Goal: Navigation & Orientation: Find specific page/section

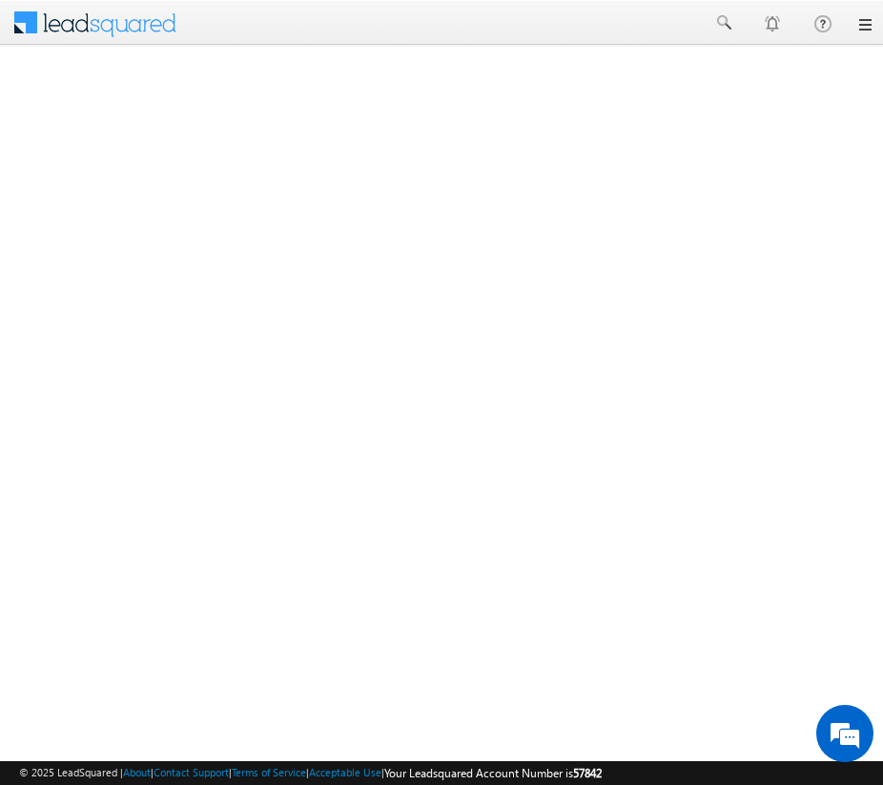
click at [859, 28] on link at bounding box center [863, 24] width 15 height 15
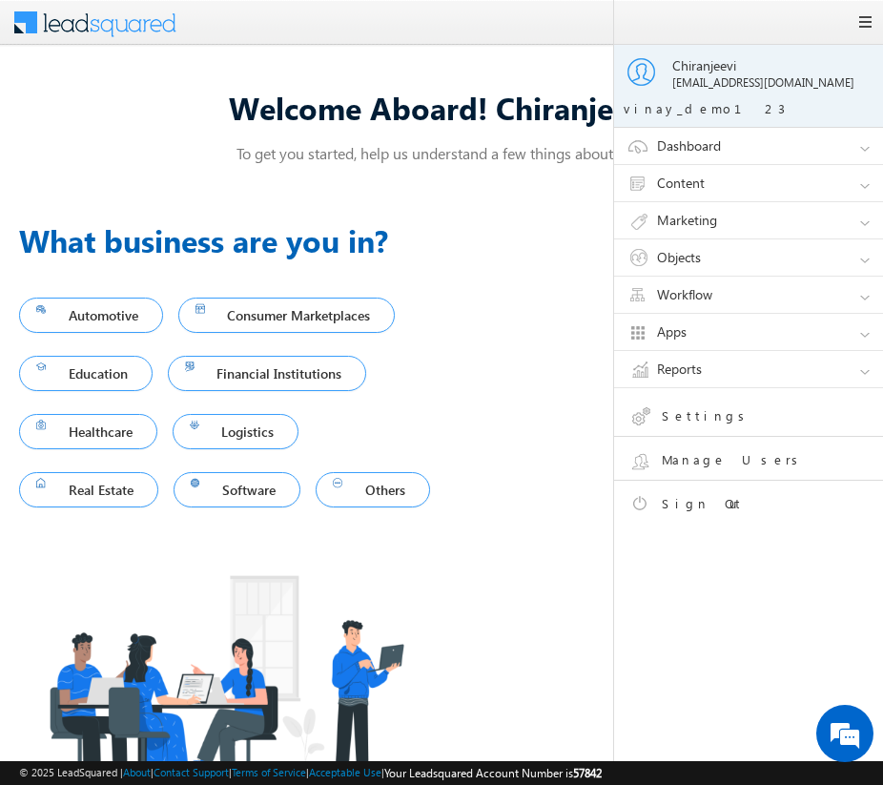
click at [729, 336] on link "Apps" at bounding box center [757, 332] width 286 height 36
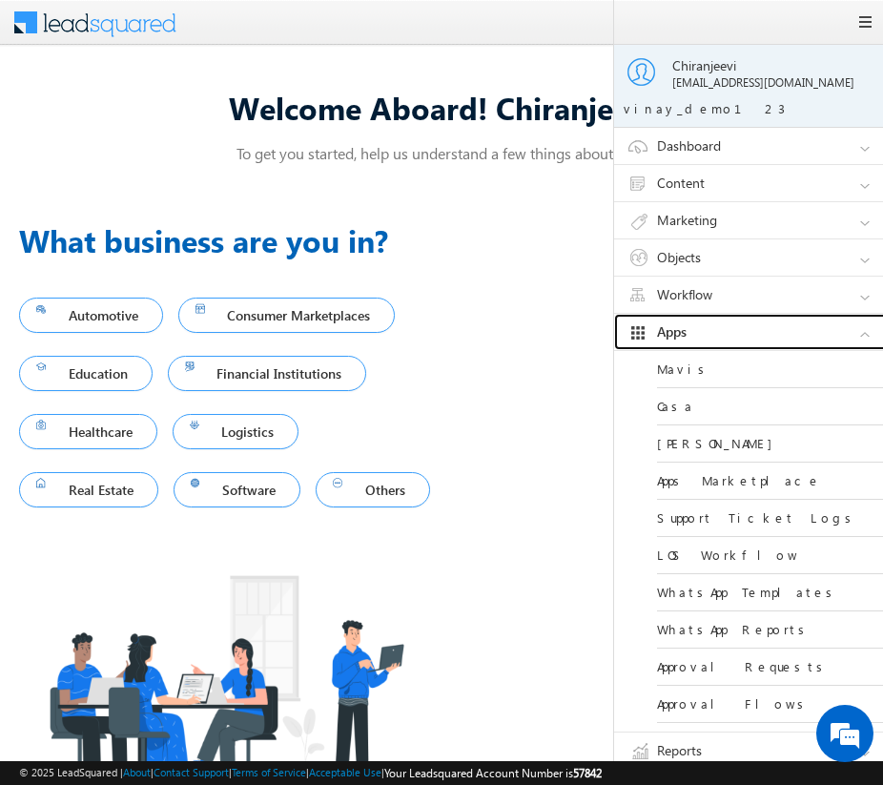
scroll to position [31, 0]
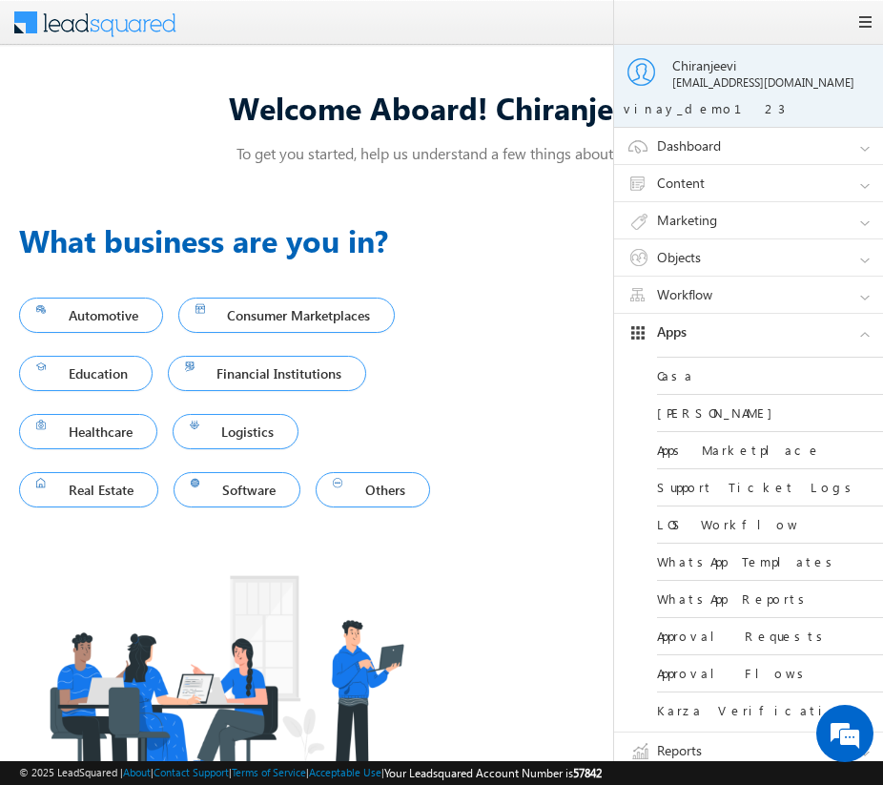
click at [695, 626] on link "Approval Requests" at bounding box center [771, 636] width 229 height 37
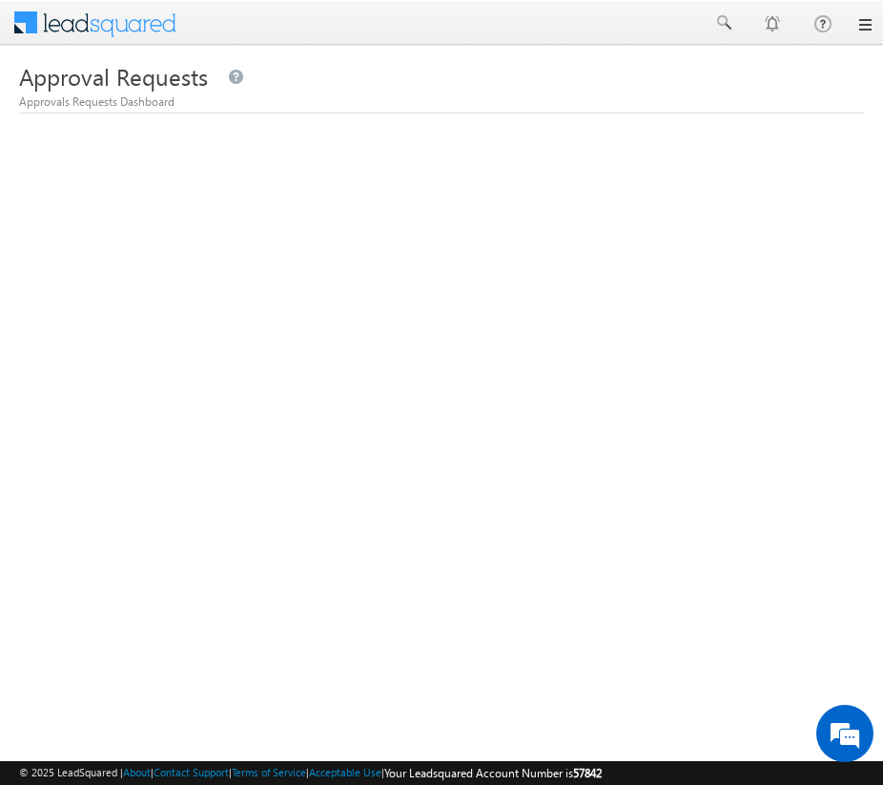
click at [866, 27] on link at bounding box center [863, 24] width 15 height 15
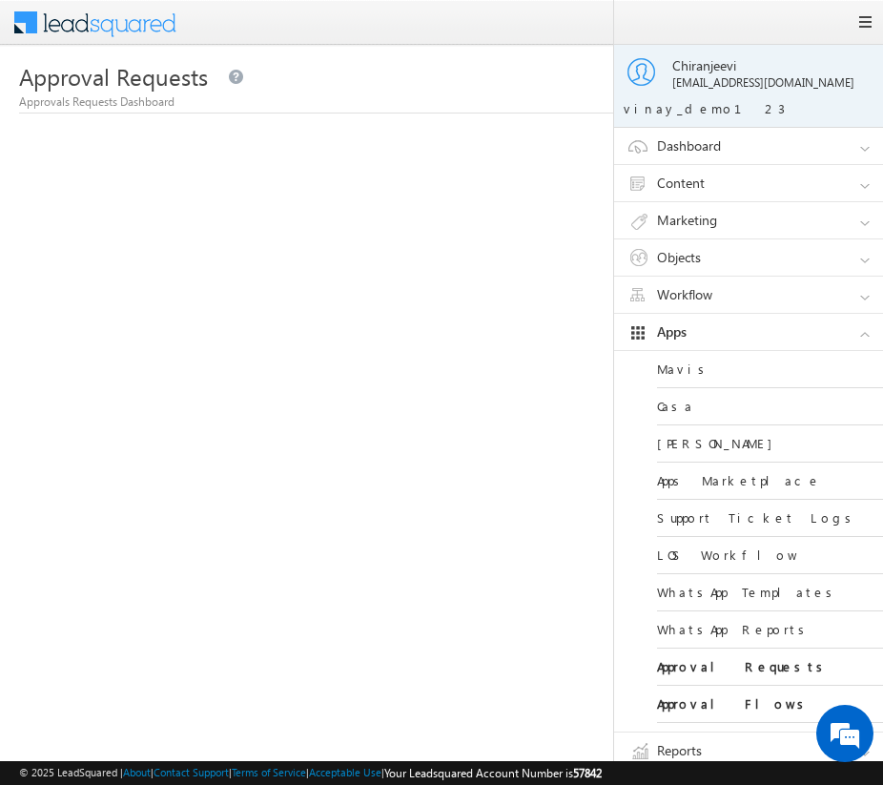
click at [723, 257] on link "Objects" at bounding box center [757, 257] width 286 height 36
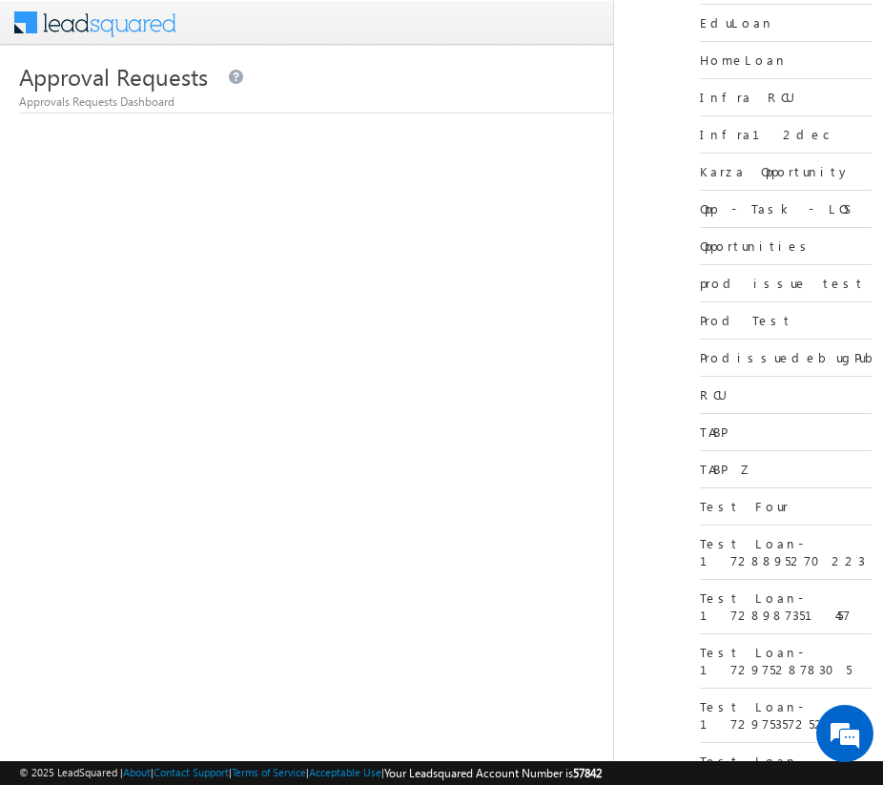
scroll to position [843, 0]
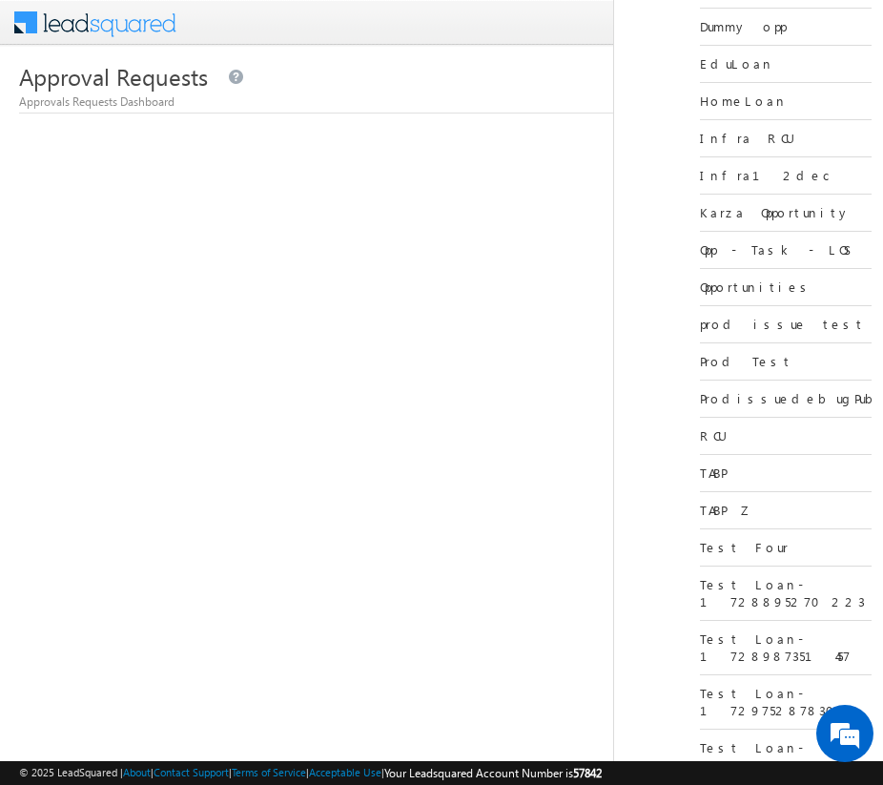
click at [716, 455] on link "TABP" at bounding box center [786, 473] width 172 height 37
